Goal: Register for event/course

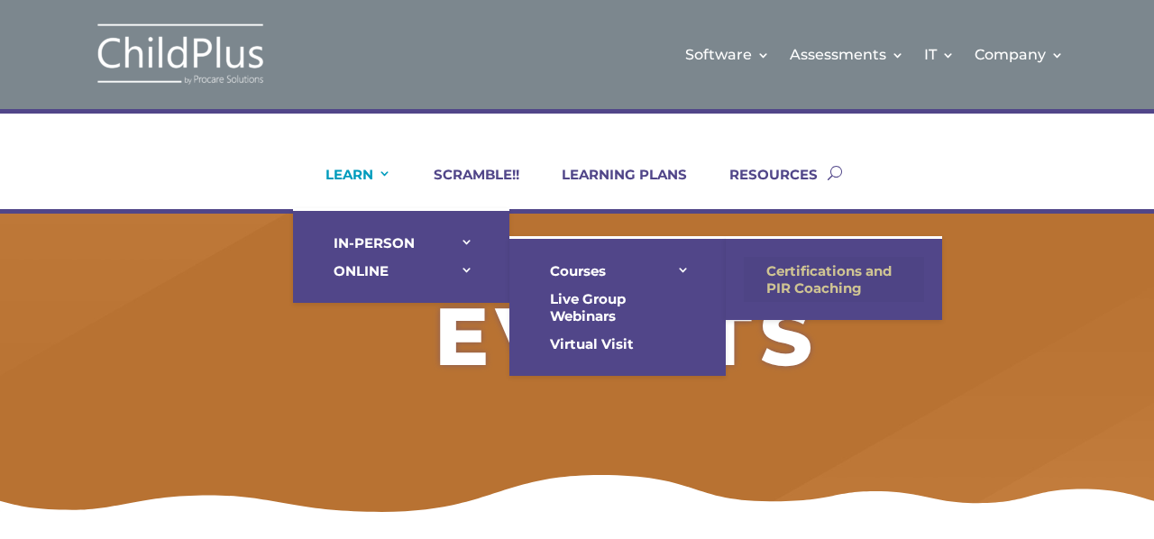
click at [799, 275] on link "Certifications and PIR Coaching" at bounding box center [834, 279] width 180 height 45
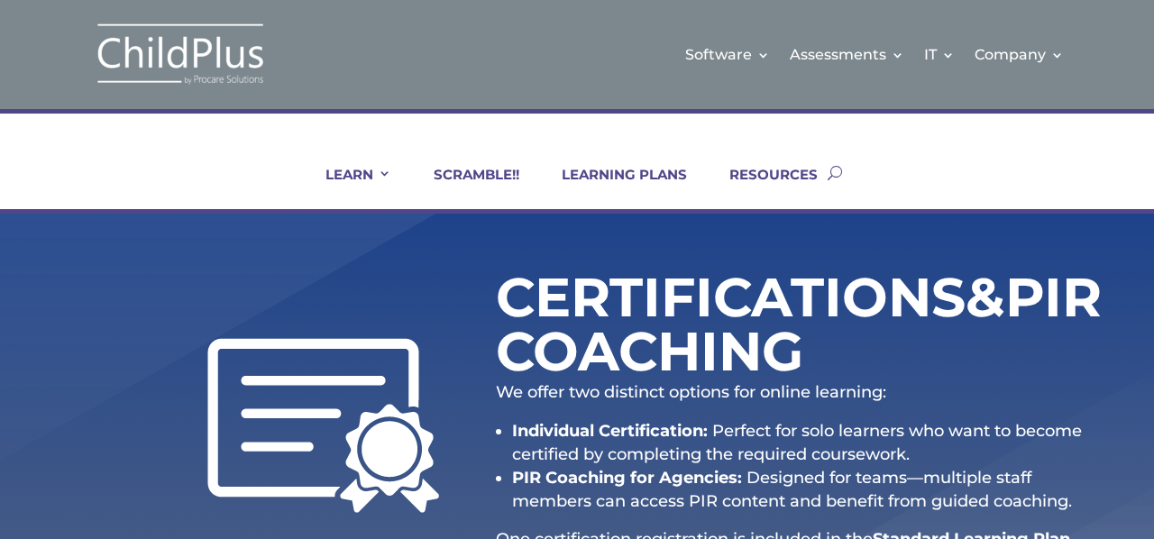
click at [1008, 304] on div "Certifications & PIR Coaching We offer two distinct options for online learning…" at bounding box center [796, 426] width 601 height 314
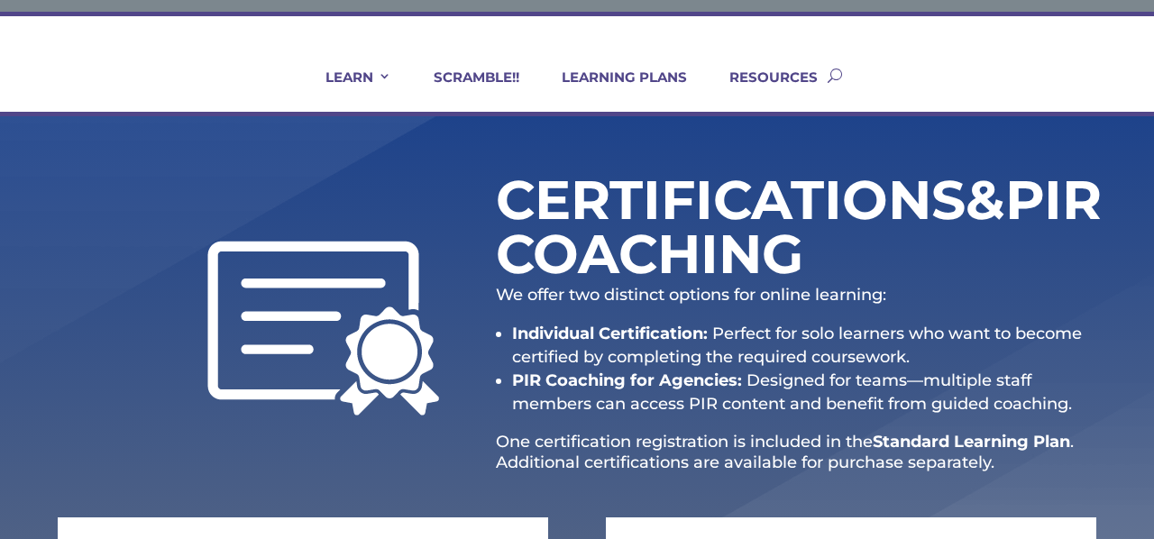
scroll to position [99, 0]
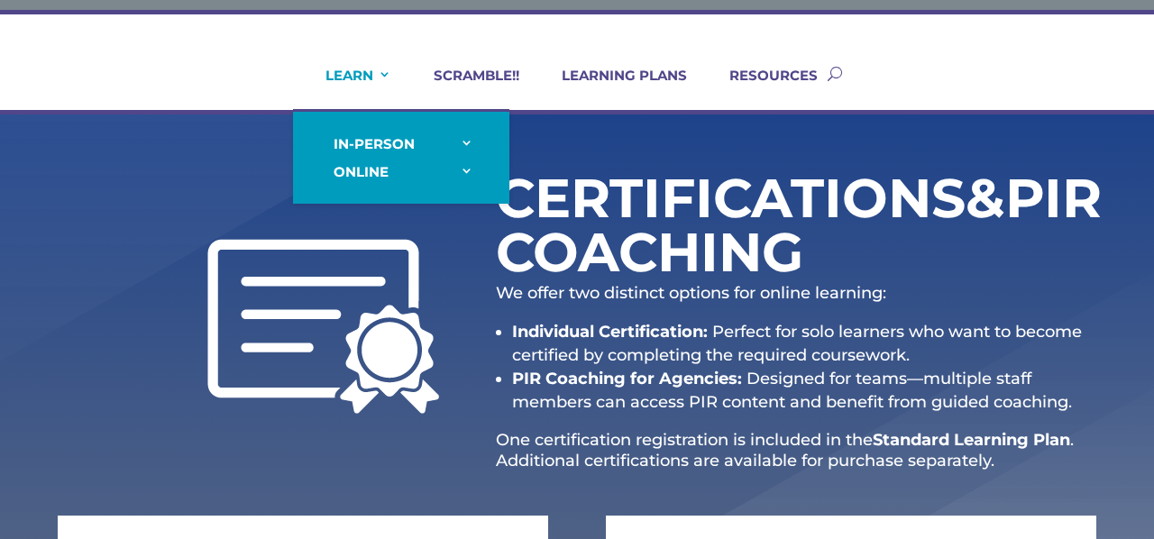
click at [366, 74] on link "LEARN" at bounding box center [347, 88] width 88 height 43
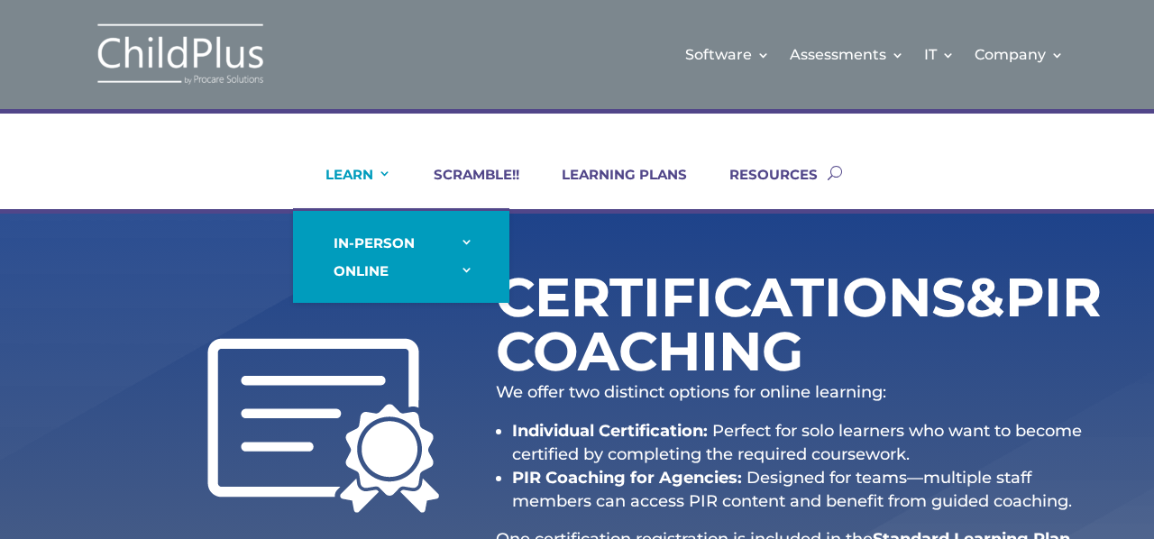
click at [361, 167] on link "LEARN" at bounding box center [347, 187] width 88 height 43
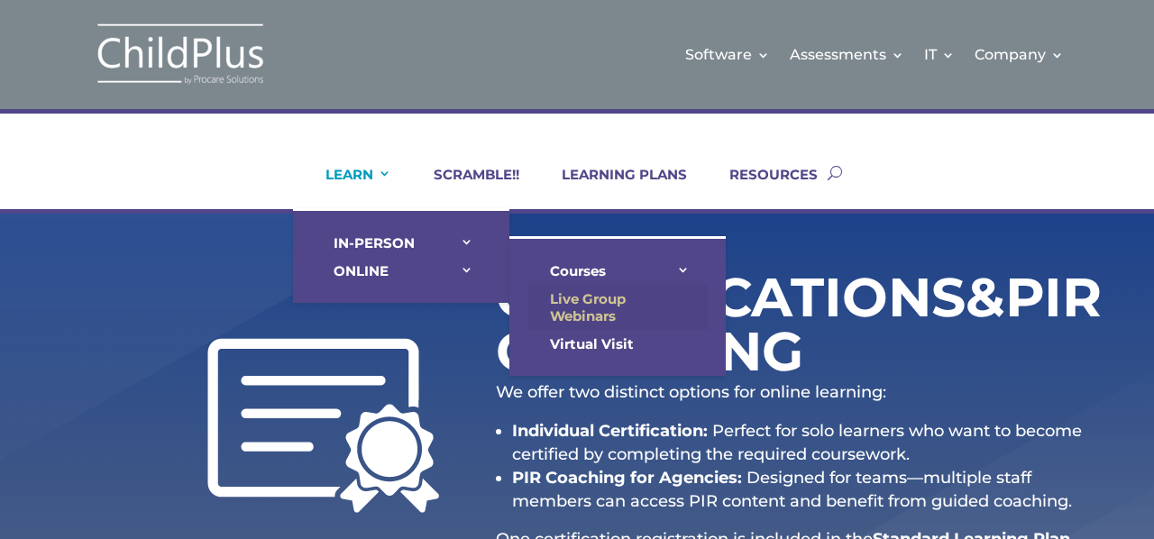
click at [575, 306] on link "Live Group Webinars" at bounding box center [617, 307] width 180 height 45
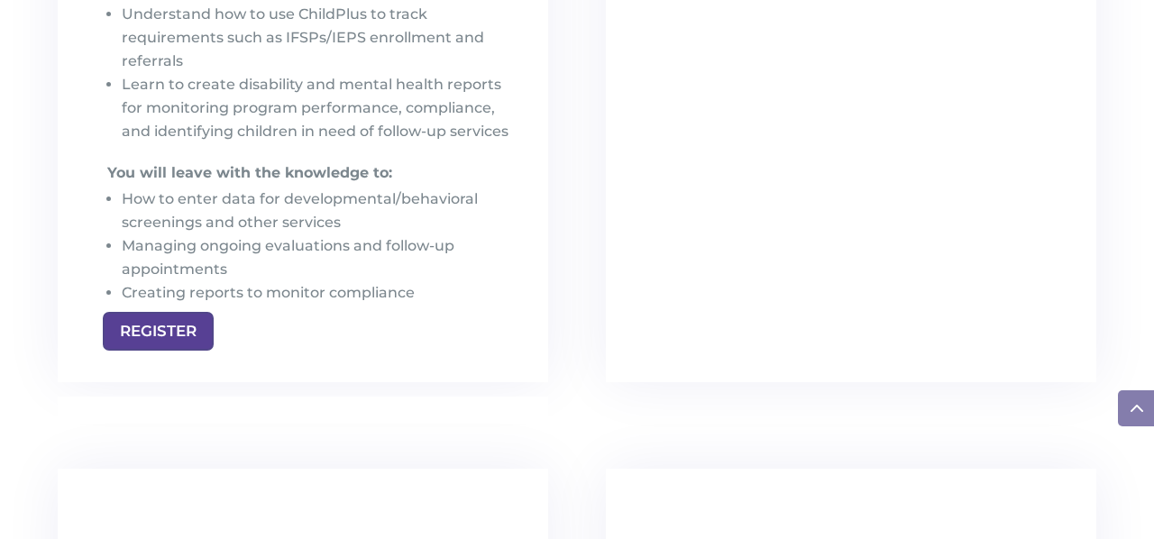
scroll to position [2907, 0]
